Goal: Information Seeking & Learning: Check status

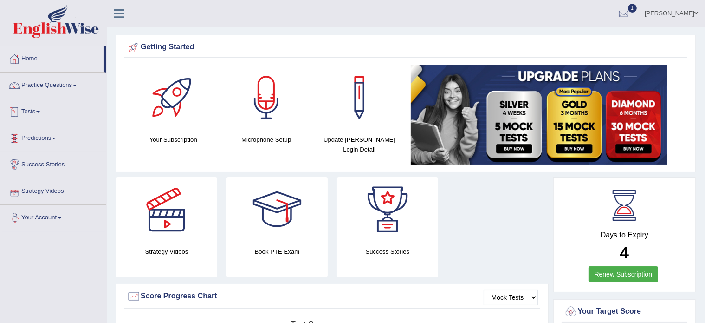
click at [39, 114] on link "Tests" at bounding box center [53, 110] width 106 height 23
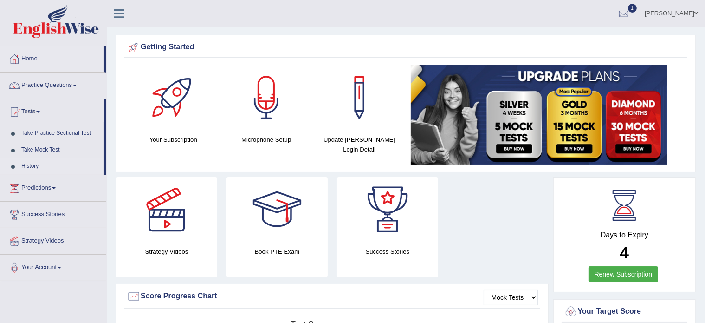
click at [28, 163] on link "History" at bounding box center [60, 166] width 87 height 17
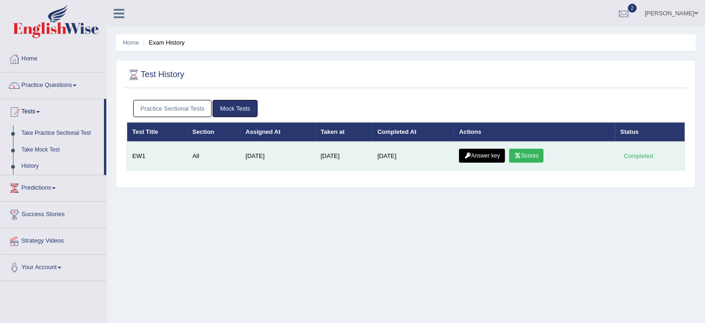
click at [537, 152] on link "Scores" at bounding box center [526, 156] width 34 height 14
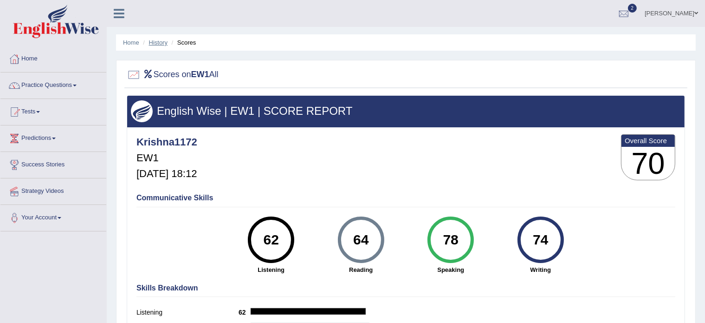
click at [152, 42] on link "History" at bounding box center [158, 42] width 19 height 7
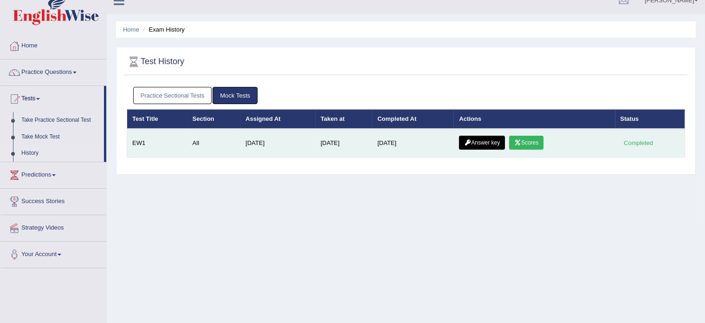
click at [492, 138] on link "Answer key" at bounding box center [482, 143] width 46 height 14
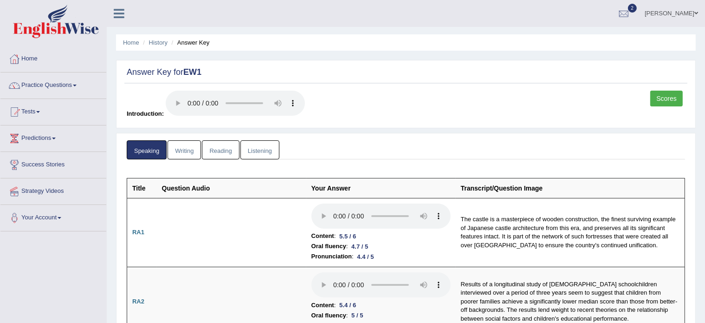
click at [182, 148] on link "Writing" at bounding box center [184, 149] width 33 height 19
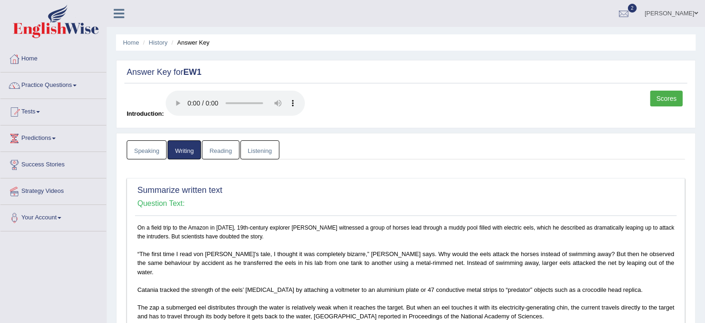
click at [217, 150] on link "Reading" at bounding box center [220, 149] width 37 height 19
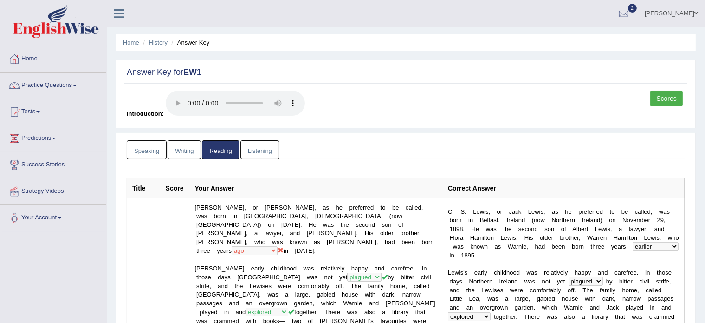
click at [256, 148] on link "Listening" at bounding box center [260, 149] width 39 height 19
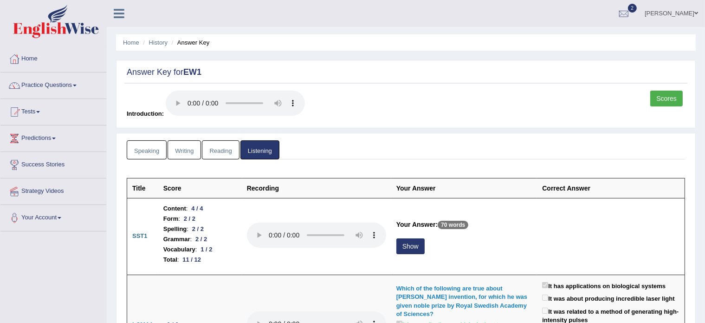
click at [217, 147] on link "Reading" at bounding box center [220, 149] width 37 height 19
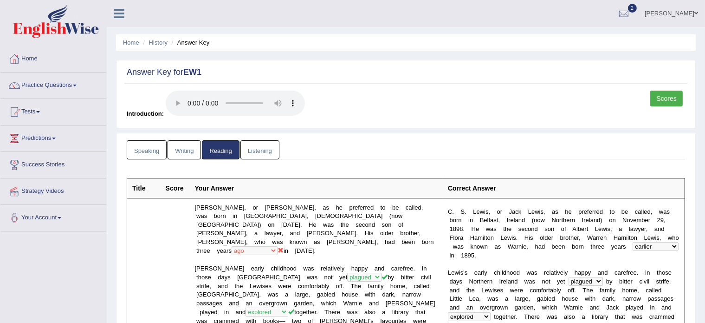
click at [186, 152] on link "Writing" at bounding box center [184, 149] width 33 height 19
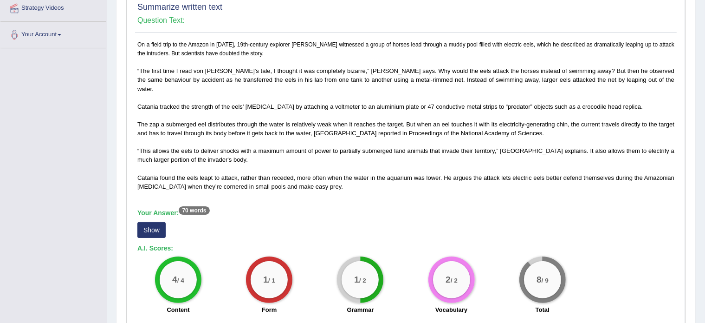
scroll to position [186, 0]
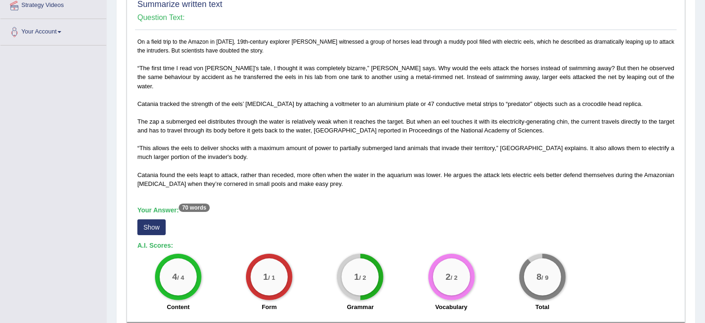
click at [152, 219] on button "Show" at bounding box center [151, 227] width 28 height 16
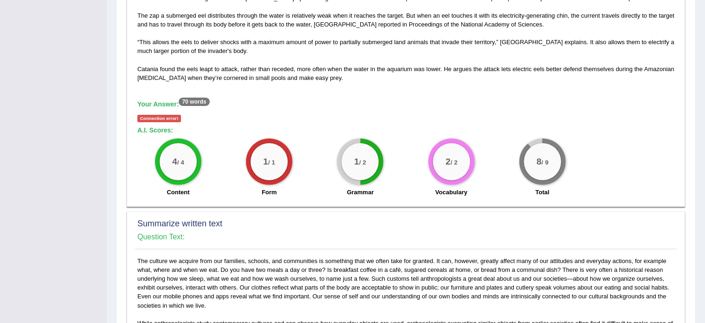
scroll to position [291, 0]
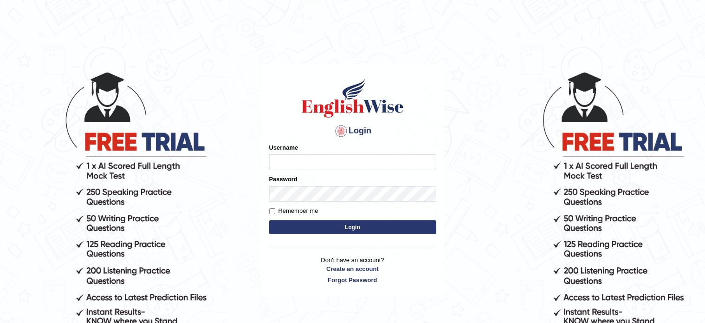
type input "Krishna1172"
click at [286, 223] on button "Login" at bounding box center [352, 227] width 167 height 14
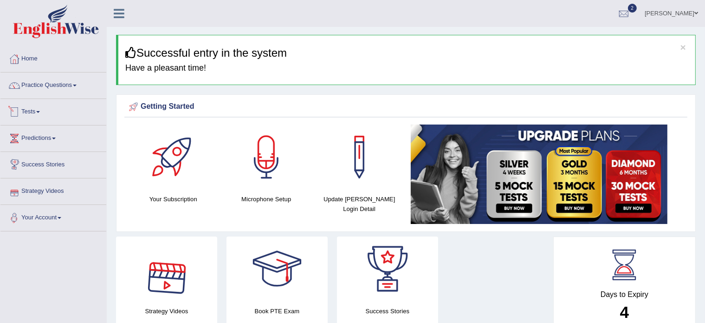
click at [38, 104] on link "Tests" at bounding box center [53, 110] width 106 height 23
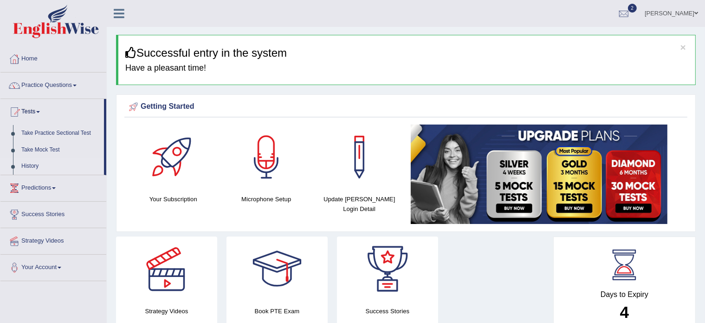
click at [28, 163] on link "History" at bounding box center [60, 166] width 87 height 17
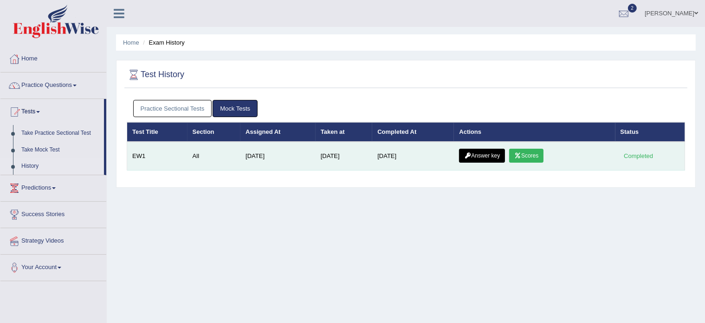
click at [496, 152] on link "Answer key" at bounding box center [482, 156] width 46 height 14
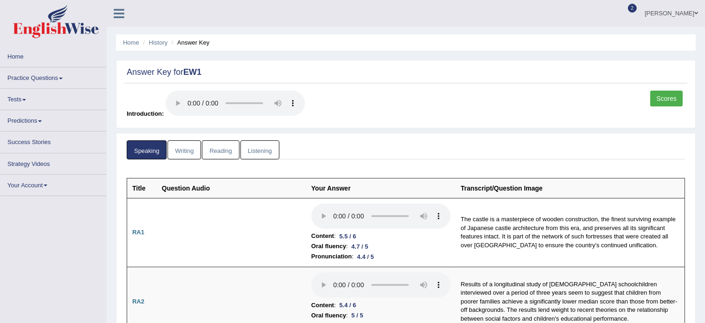
click at [185, 146] on link "Writing" at bounding box center [184, 149] width 33 height 19
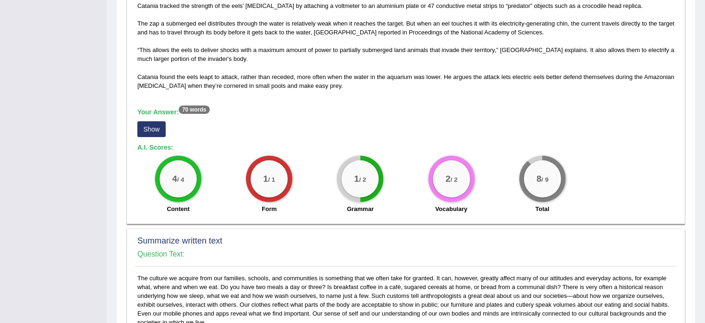
scroll to position [284, 0]
click at [145, 121] on button "Show" at bounding box center [151, 129] width 28 height 16
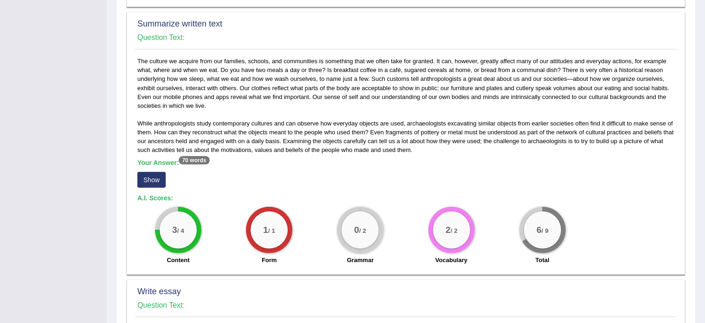
scroll to position [509, 0]
click at [152, 172] on button "Show" at bounding box center [151, 180] width 28 height 16
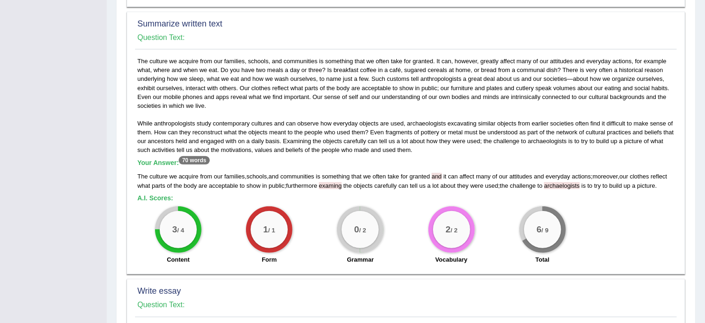
click at [572, 182] on span "archaelogists" at bounding box center [562, 185] width 36 height 7
click at [439, 173] on span "and" at bounding box center [437, 176] width 10 height 7
click at [330, 182] on span "examing" at bounding box center [330, 185] width 23 height 7
click at [318, 235] on div "0 / 2 Grammar" at bounding box center [360, 236] width 91 height 60
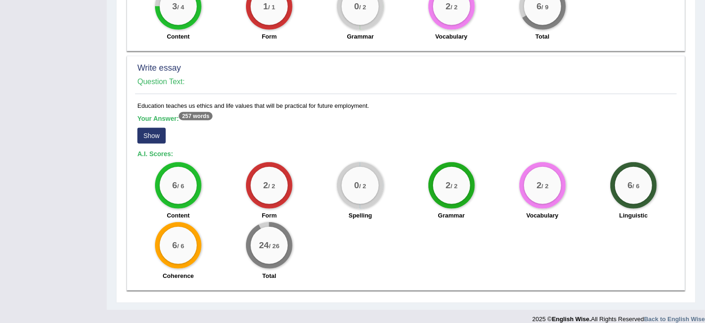
scroll to position [732, 0]
click at [152, 128] on button "Show" at bounding box center [151, 136] width 28 height 16
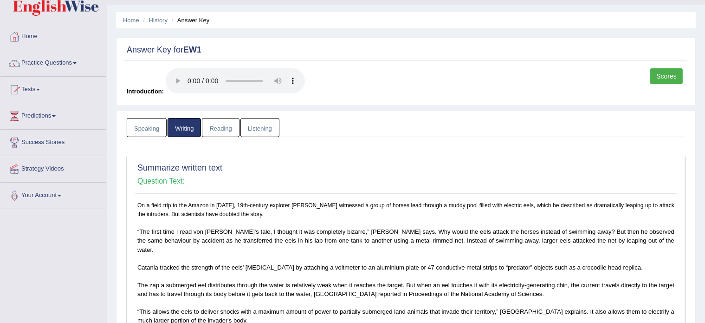
scroll to position [0, 0]
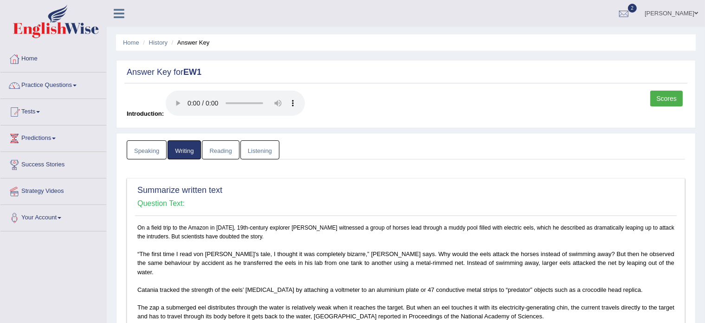
click at [142, 150] on link "Speaking" at bounding box center [147, 149] width 40 height 19
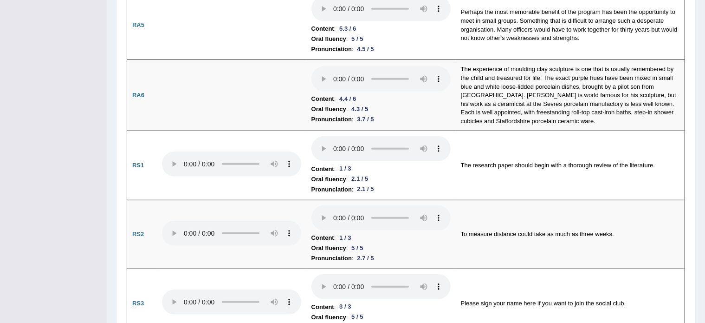
scroll to position [489, 0]
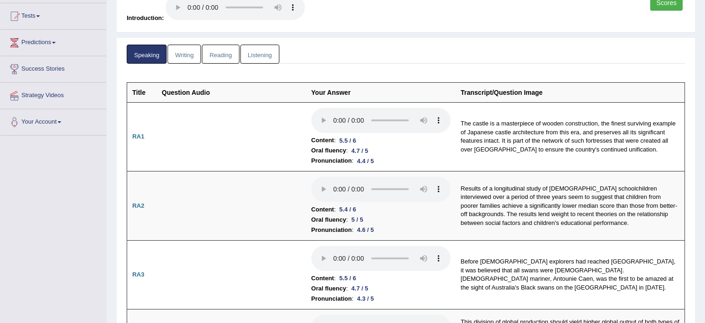
scroll to position [0, 0]
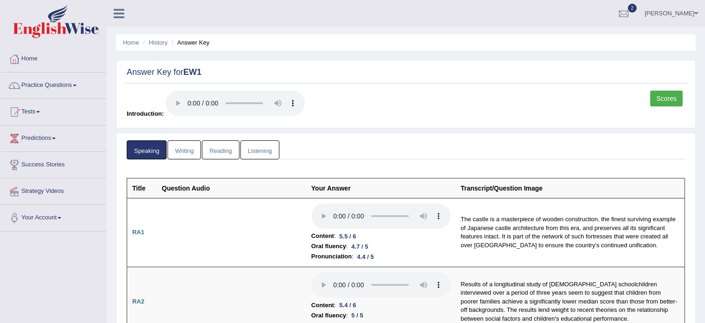
click at [661, 93] on link "Scores" at bounding box center [667, 99] width 33 height 16
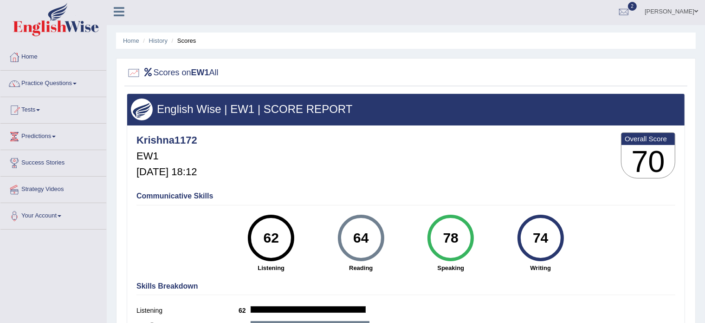
scroll to position [1, 0]
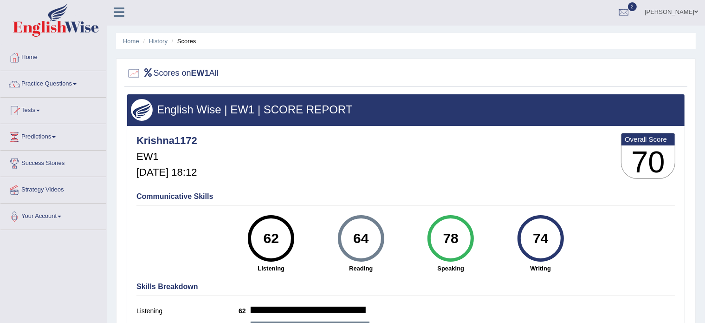
click at [659, 13] on link "[PERSON_NAME]" at bounding box center [671, 11] width 67 height 24
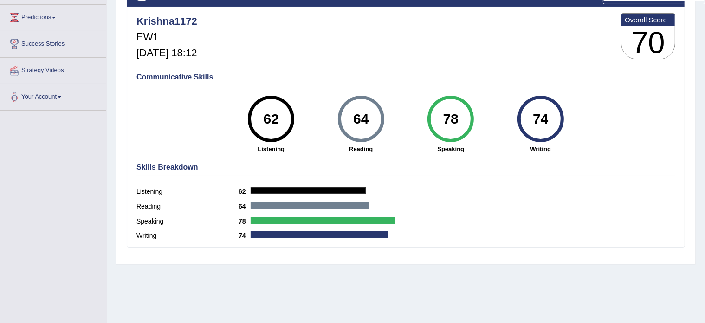
scroll to position [165, 0]
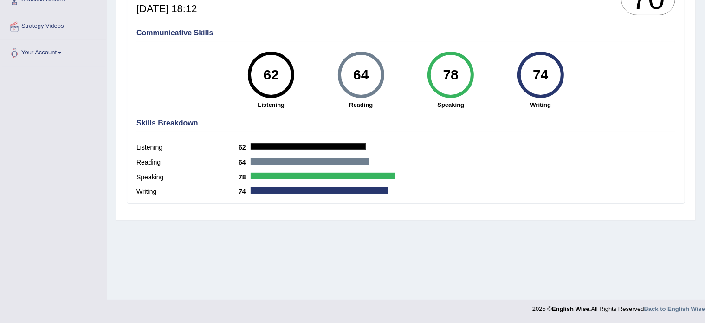
click at [440, 180] on div "Speaking 78" at bounding box center [406, 178] width 539 height 15
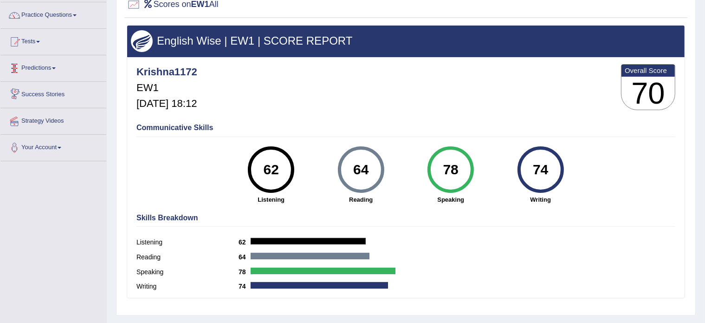
scroll to position [0, 0]
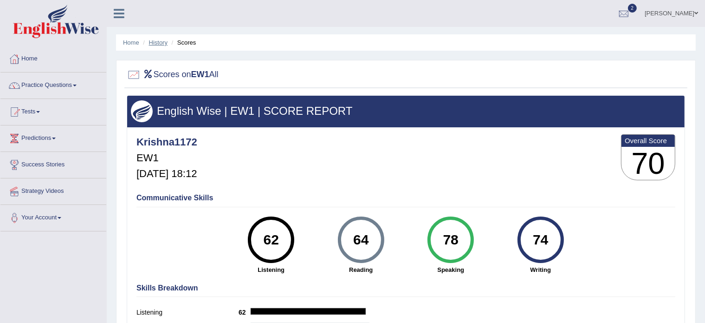
click at [159, 41] on link "History" at bounding box center [158, 42] width 19 height 7
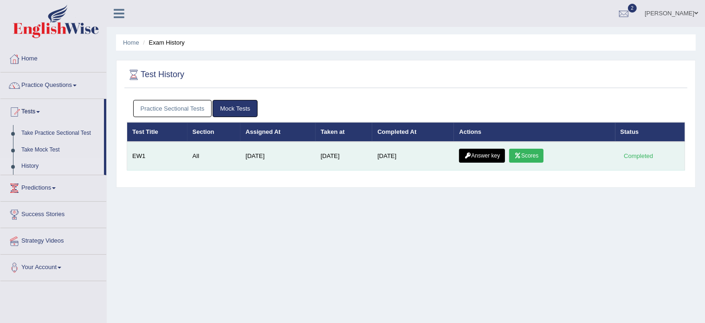
click at [479, 152] on link "Answer key" at bounding box center [482, 156] width 46 height 14
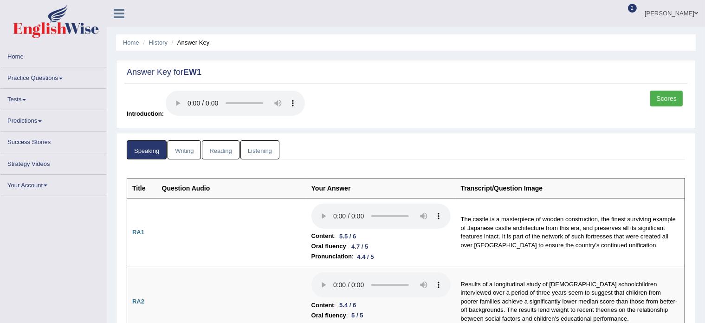
click at [219, 153] on link "Reading" at bounding box center [220, 149] width 37 height 19
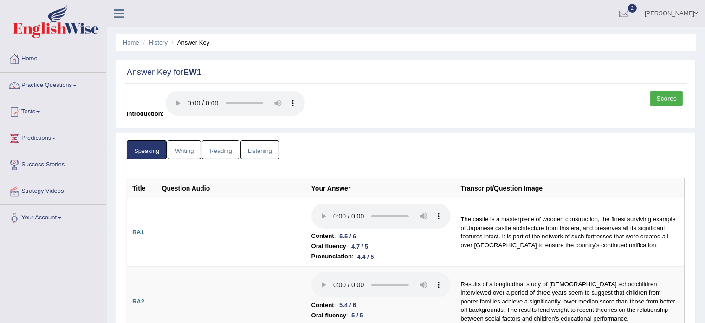
click at [221, 150] on link "Reading" at bounding box center [220, 149] width 37 height 19
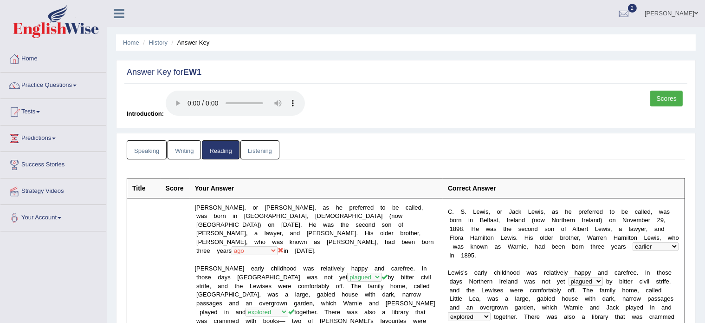
click at [669, 12] on link "[PERSON_NAME]" at bounding box center [671, 12] width 67 height 24
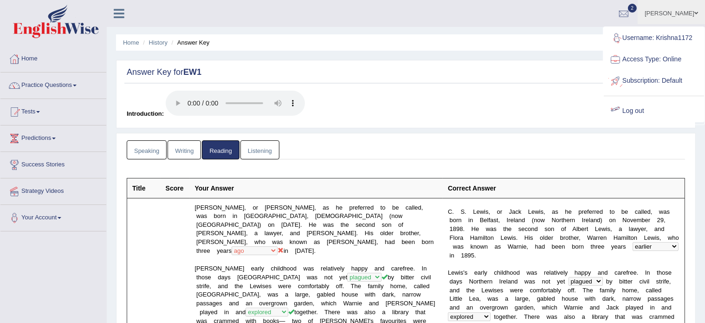
click at [633, 112] on link "Log out" at bounding box center [654, 110] width 100 height 21
